Goal: Task Accomplishment & Management: Complete application form

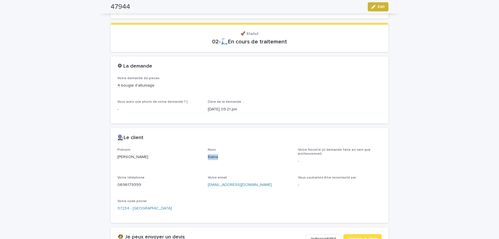
click at [378, 6] on button "Edit" at bounding box center [378, 6] width 21 height 9
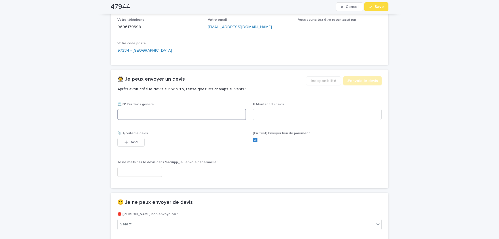
click at [168, 113] on input at bounding box center [181, 114] width 129 height 11
paste input "********"
type input "********"
click at [282, 112] on input at bounding box center [317, 114] width 129 height 11
paste input "****"
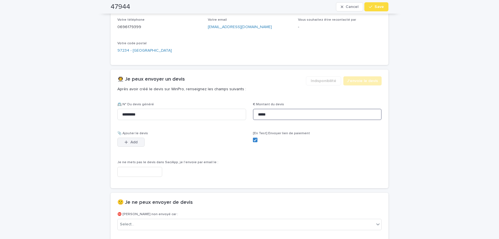
type input "*****"
click at [126, 141] on icon "button" at bounding box center [126, 142] width 3 height 3
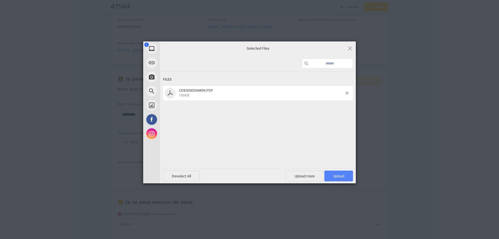
click at [337, 174] on span "Upload 1" at bounding box center [338, 176] width 11 height 4
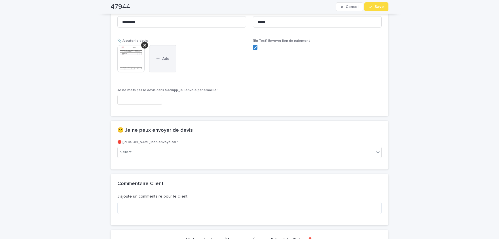
scroll to position [367, 0]
click at [142, 59] on img at bounding box center [130, 58] width 27 height 27
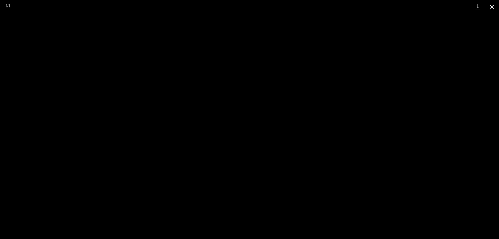
click at [496, 5] on button "Close gallery" at bounding box center [492, 6] width 14 height 13
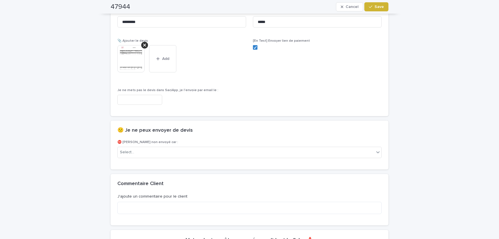
click at [381, 7] on span "Save" at bounding box center [379, 7] width 9 height 4
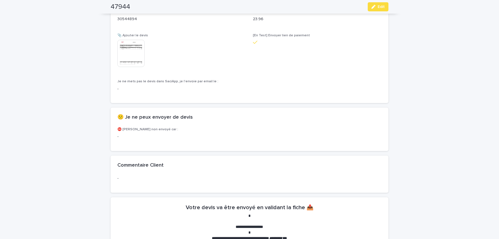
scroll to position [351, 0]
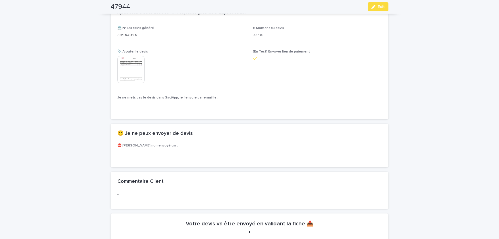
click at [133, 66] on img at bounding box center [130, 69] width 27 height 27
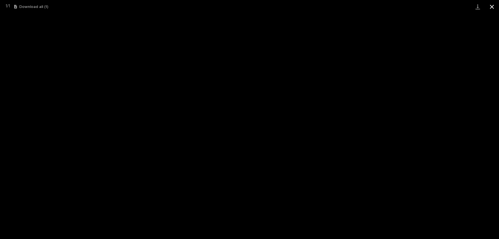
click at [497, 3] on button "Close gallery" at bounding box center [492, 6] width 14 height 13
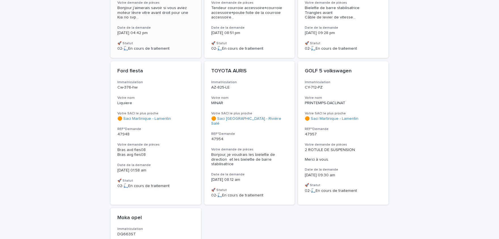
scroll to position [70, 0]
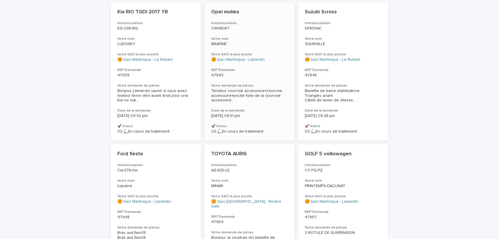
click at [270, 92] on span "Tendeur courroie accessoire+courroie accessoire+poulie folle de la courroie acc…" at bounding box center [249, 96] width 77 height 14
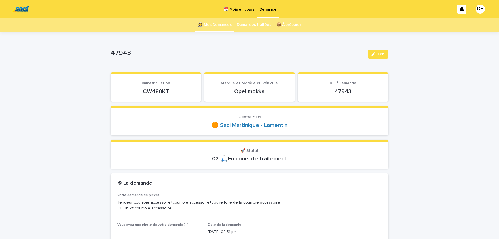
click at [149, 91] on p "CW480KT" at bounding box center [155, 91] width 77 height 7
copy p "CW480KT"
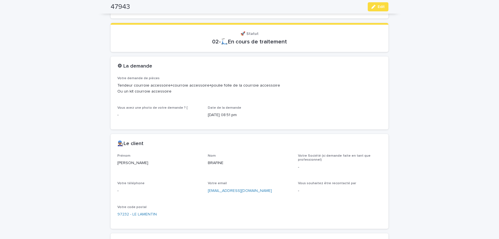
scroll to position [23, 0]
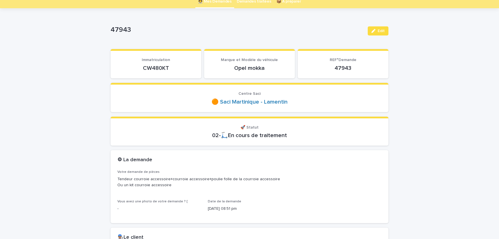
click at [155, 65] on p "CW480KT" at bounding box center [155, 68] width 77 height 7
copy p "CW480KT"
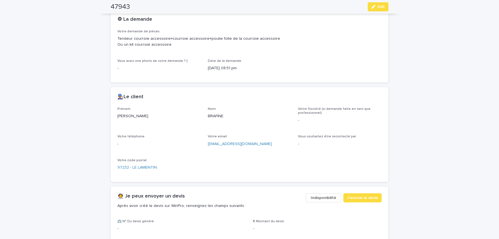
click at [123, 116] on p "[PERSON_NAME]" at bounding box center [159, 116] width 84 height 6
copy p "[PERSON_NAME]"
click at [218, 117] on p "BRAFINE" at bounding box center [250, 116] width 84 height 6
click at [218, 116] on p "BRAFINE" at bounding box center [250, 116] width 84 height 6
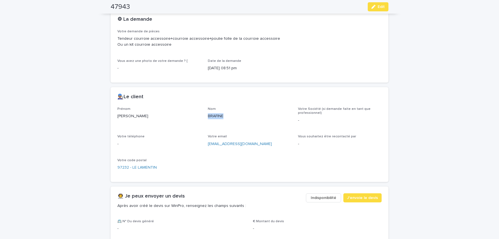
click at [218, 116] on p "BRAFINE" at bounding box center [250, 116] width 84 height 6
copy p "BRAFINE"
click at [386, 5] on button "Edit" at bounding box center [378, 6] width 21 height 9
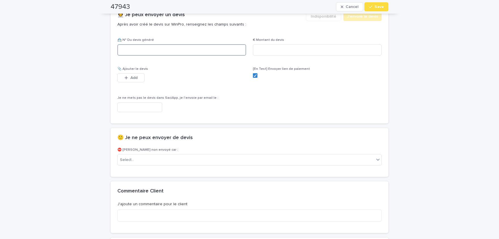
click at [159, 52] on input at bounding box center [181, 49] width 129 height 11
paste input "********"
type input "********"
click at [283, 48] on input at bounding box center [317, 49] width 129 height 11
paste input "*****"
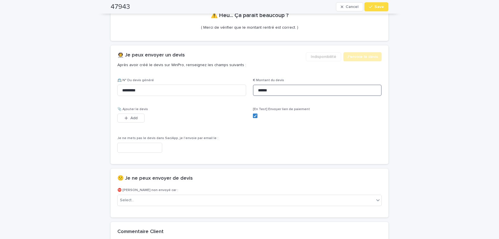
type input "******"
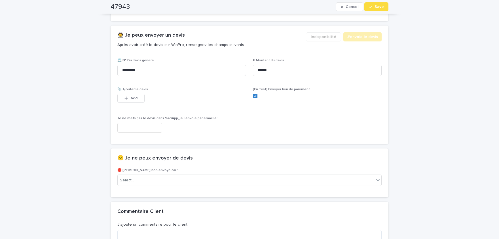
scroll to position [325, 0]
drag, startPoint x: 2, startPoint y: 132, endPoint x: 104, endPoint y: 111, distance: 104.9
click at [3, 131] on div "**********" at bounding box center [249, 14] width 499 height 614
click at [120, 100] on button "Add" at bounding box center [130, 98] width 27 height 9
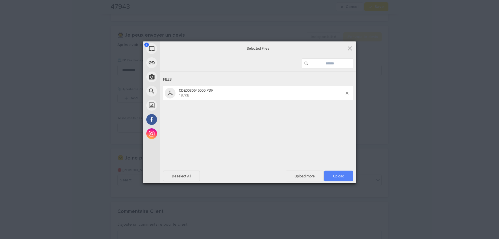
click at [347, 173] on span "Upload 1" at bounding box center [339, 176] width 29 height 11
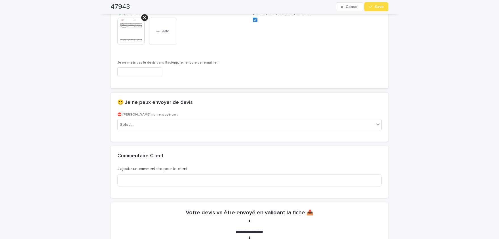
scroll to position [394, 0]
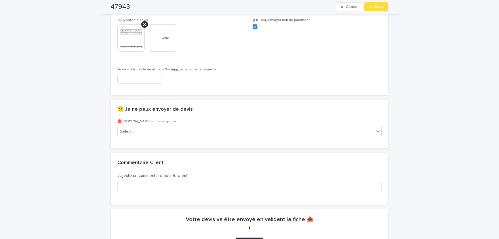
click at [132, 41] on img at bounding box center [130, 37] width 27 height 27
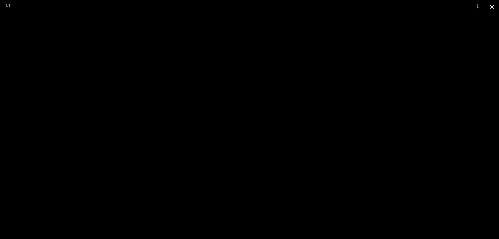
click at [497, 3] on button "Close gallery" at bounding box center [492, 6] width 14 height 13
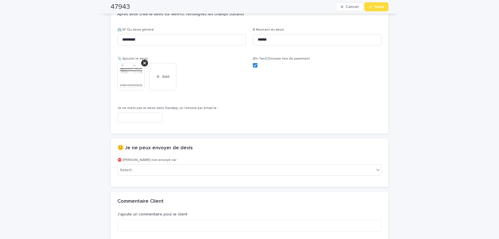
scroll to position [300, 0]
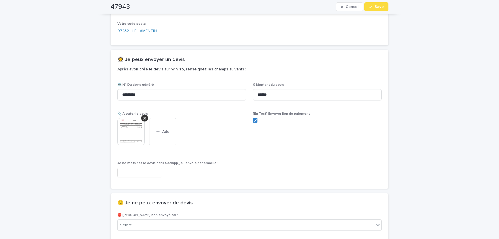
click at [131, 129] on img at bounding box center [130, 131] width 27 height 27
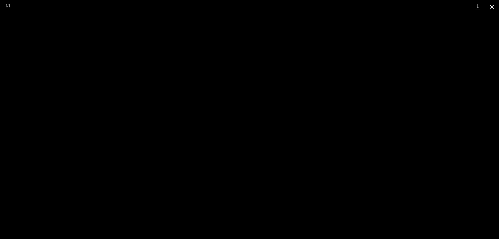
click at [493, 5] on button "Close gallery" at bounding box center [492, 6] width 14 height 13
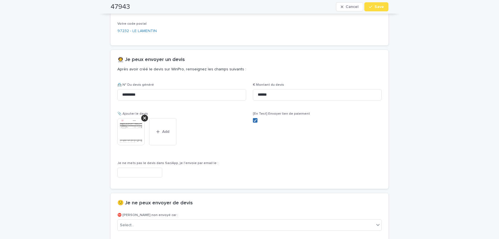
click at [257, 118] on span at bounding box center [255, 120] width 5 height 5
click at [383, 9] on button "Save" at bounding box center [377, 6] width 24 height 9
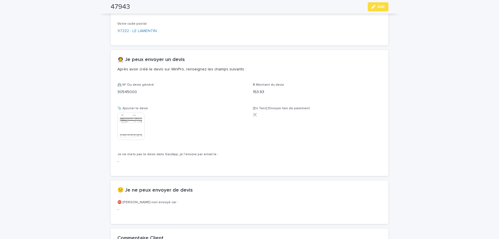
scroll to position [284, 0]
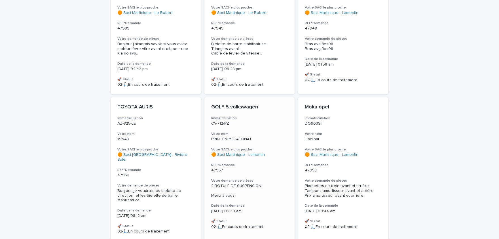
scroll to position [156, 0]
